Goal: Communication & Community: Share content

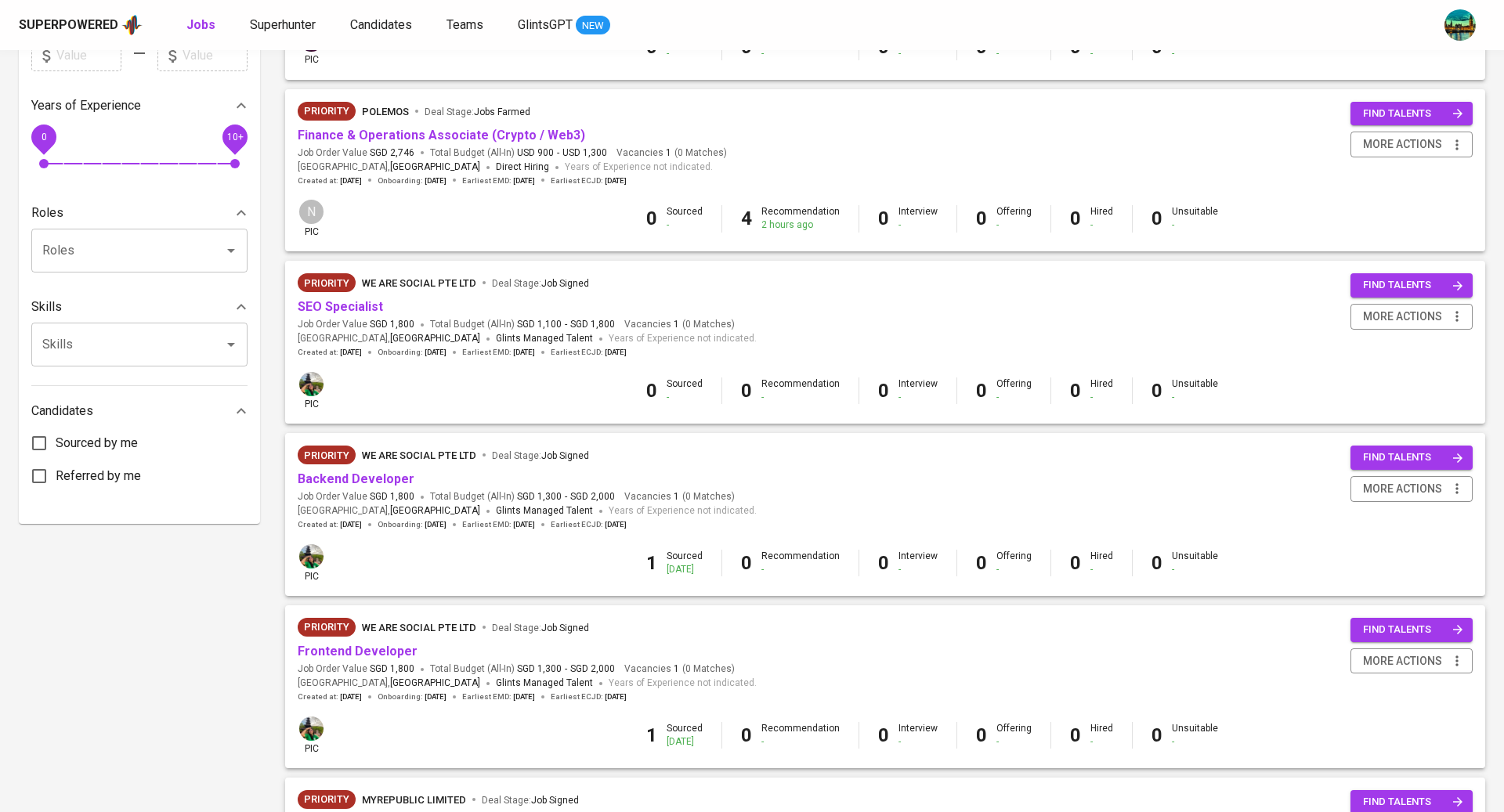
scroll to position [466, 0]
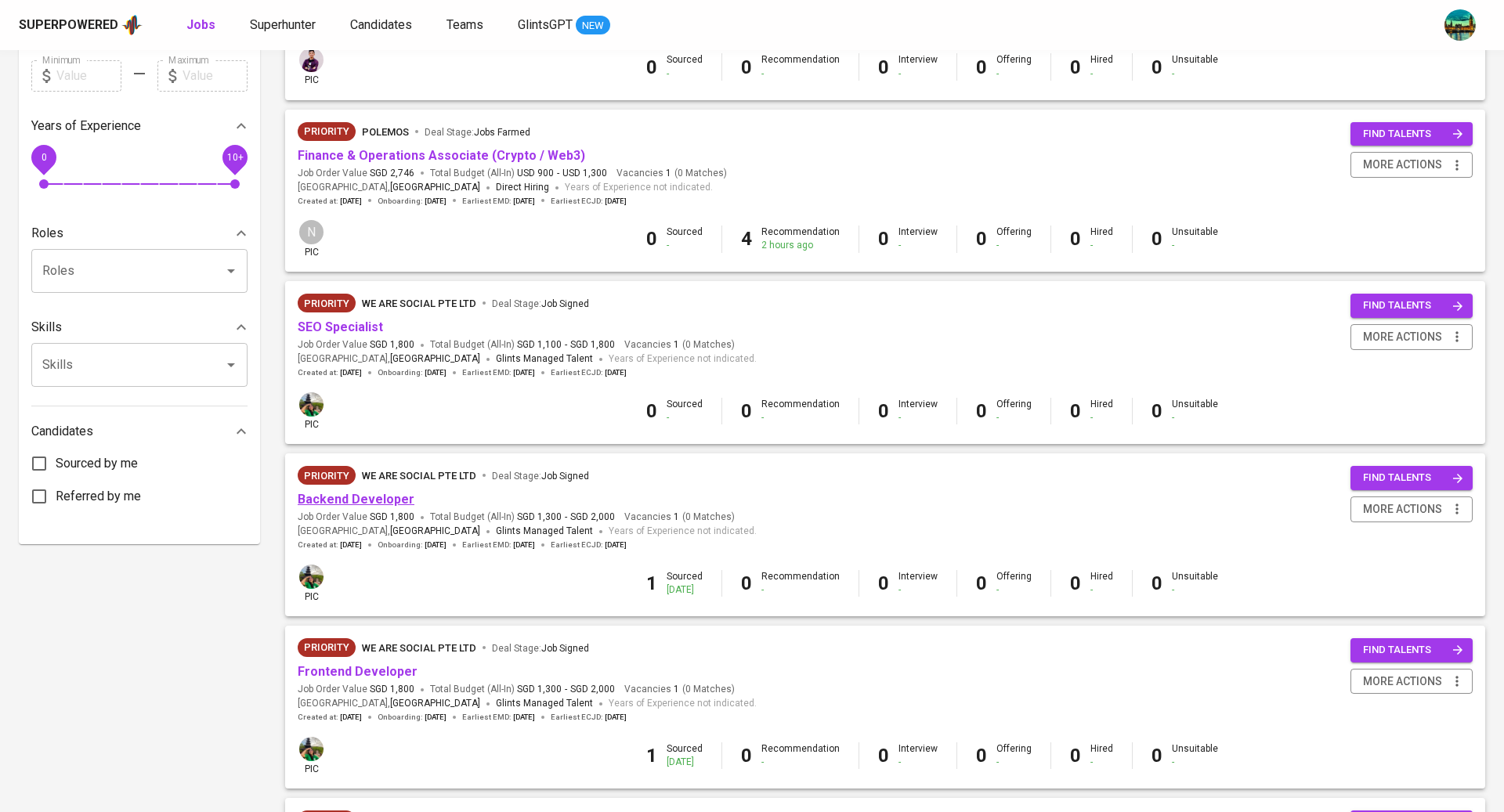
click at [357, 502] on link "Backend Developer" at bounding box center [356, 499] width 117 height 15
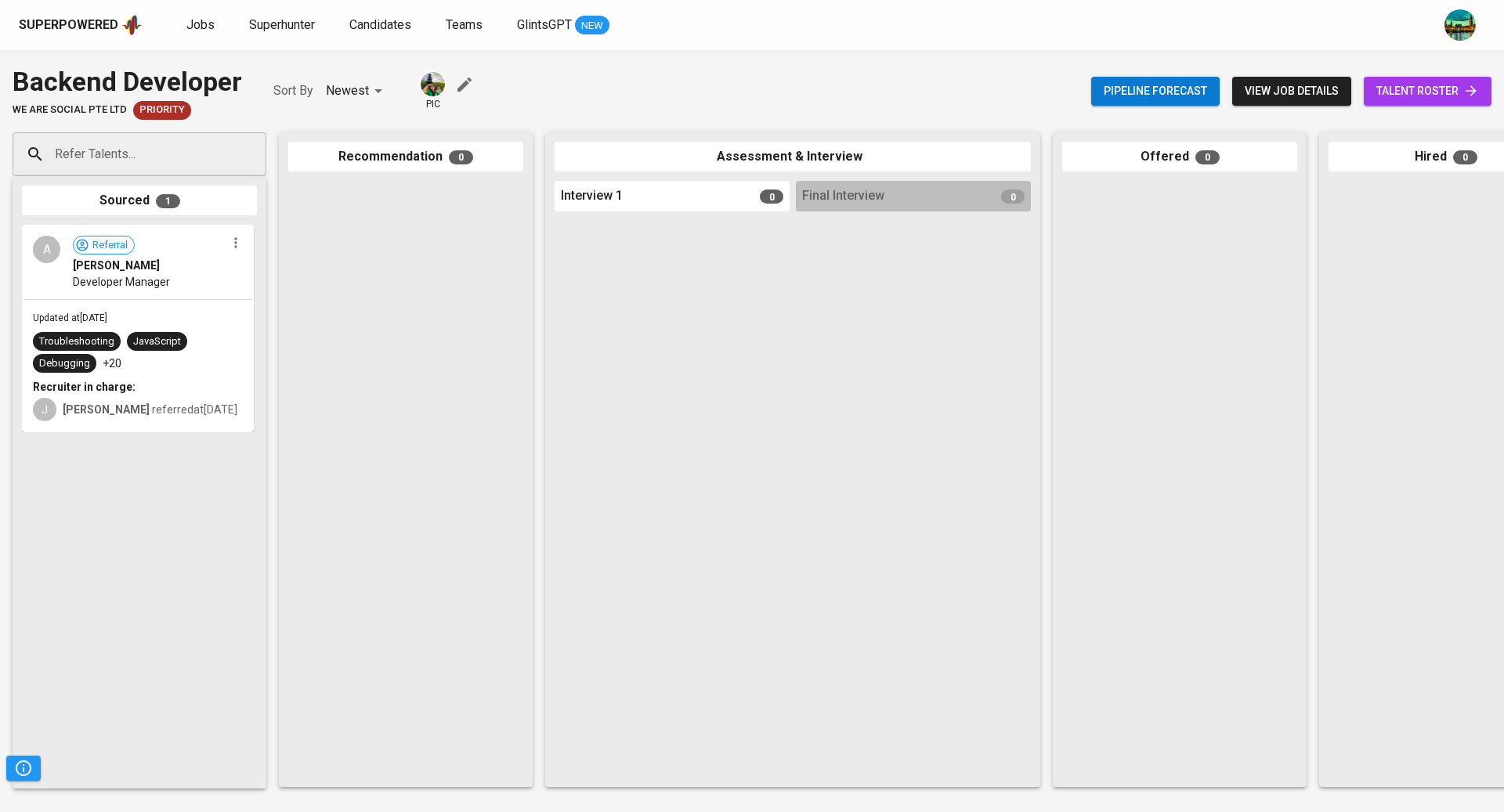
click at [1437, 98] on span "talent roster" at bounding box center [1428, 91] width 102 height 19
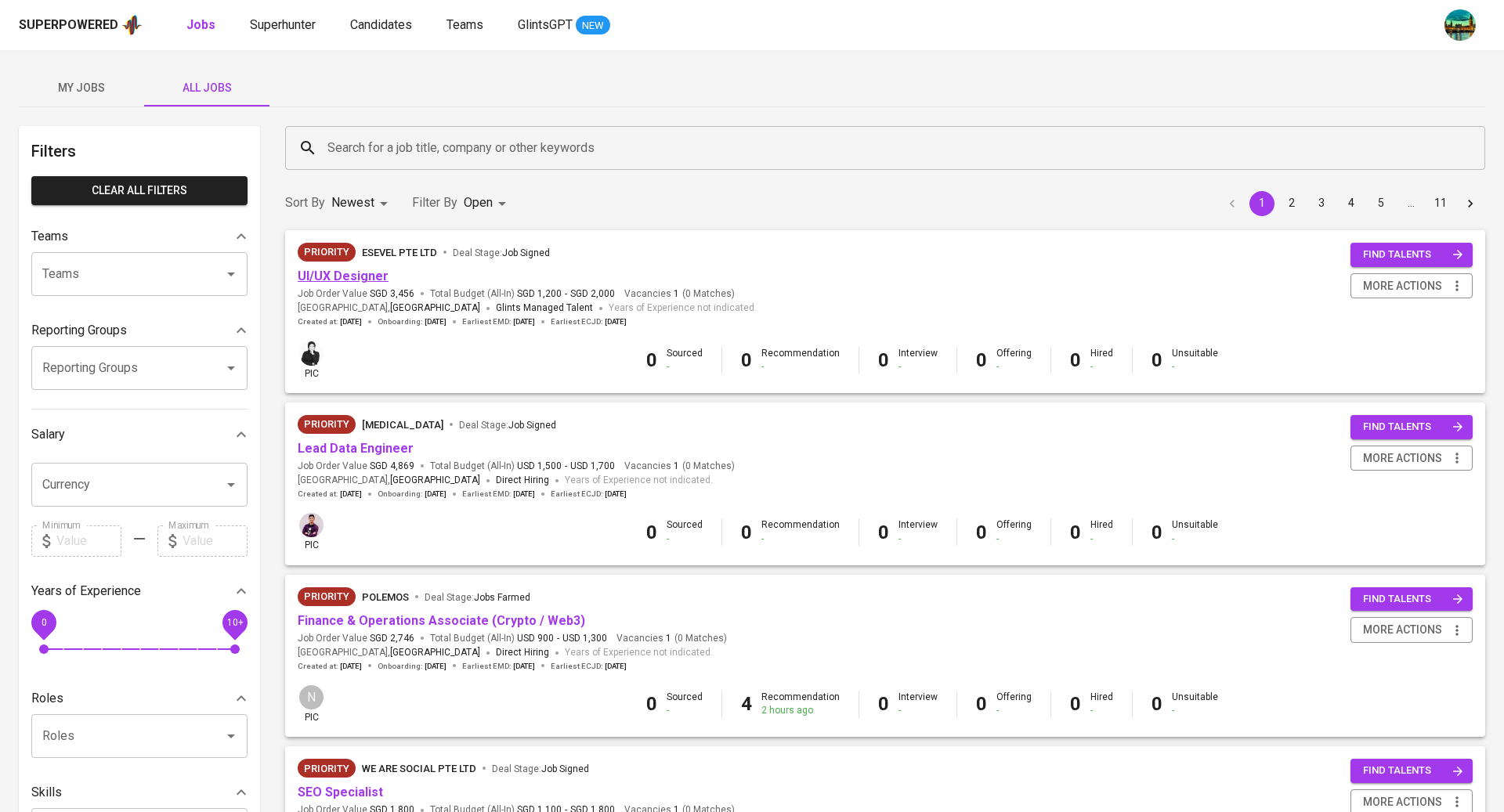
click at [335, 278] on link "UI/UX Designer" at bounding box center [343, 276] width 91 height 15
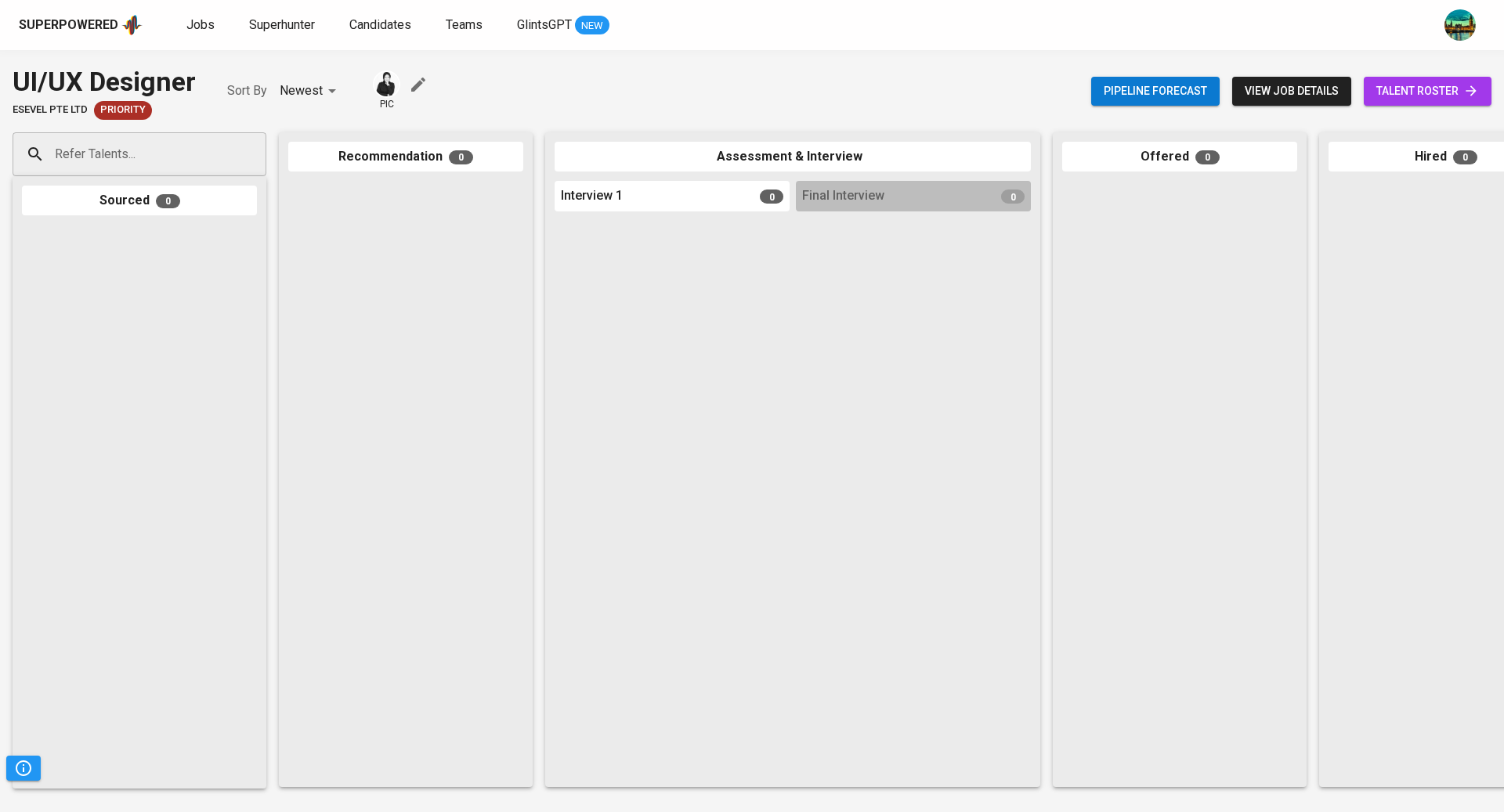
click at [187, 156] on input "Refer Talents..." at bounding box center [133, 154] width 165 height 30
paste input "• tambunjb@gmail.com"
click at [61, 155] on input "• tambunjb@gmail.com" at bounding box center [133, 154] width 165 height 30
type input "tambunjb@gmail.com"
click at [327, 361] on div at bounding box center [406, 479] width 235 height 597
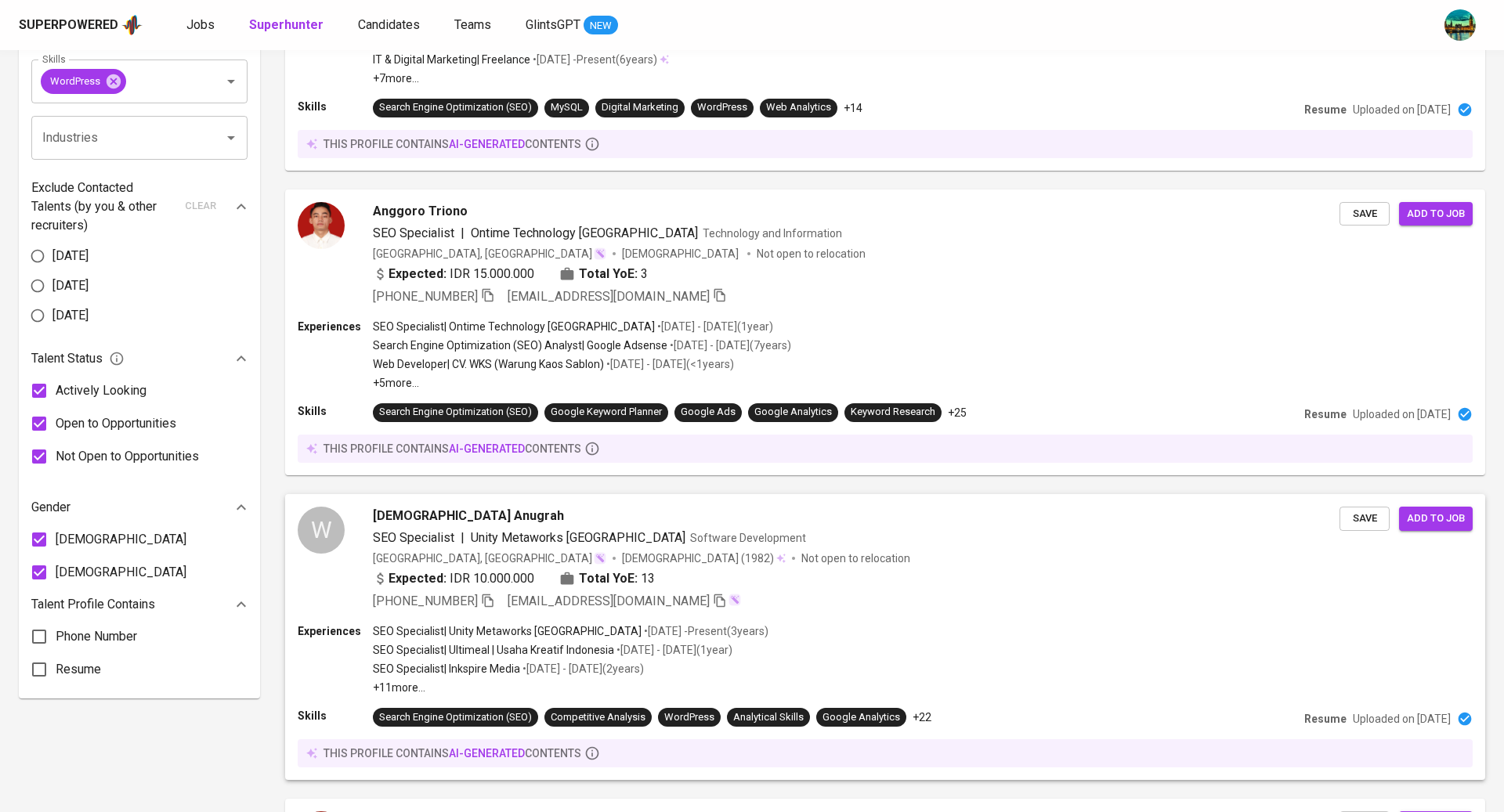
scroll to position [177, 0]
